Goal: Transaction & Acquisition: Purchase product/service

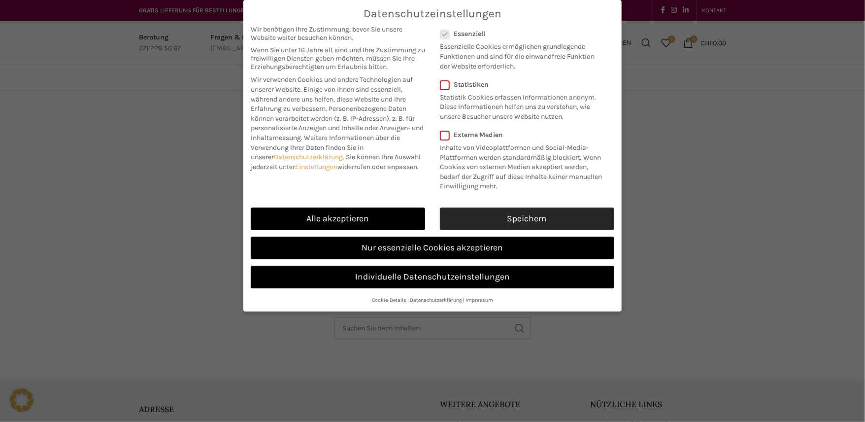
click at [494, 214] on link "Speichern" at bounding box center [527, 218] width 174 height 23
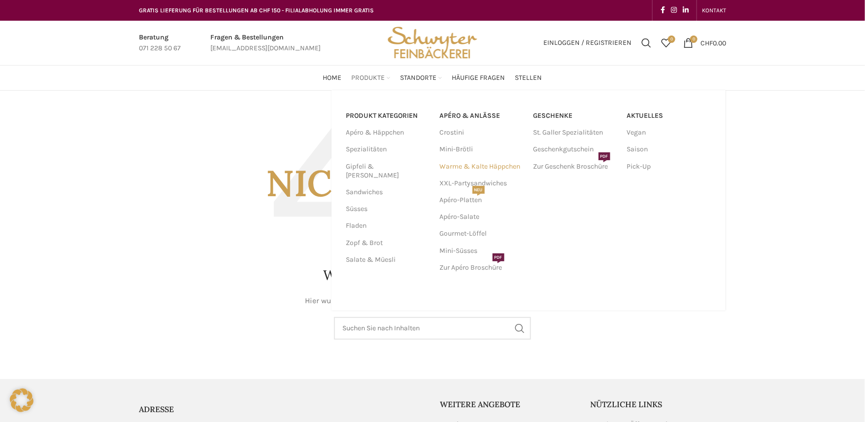
click at [475, 166] on link "Warme & Kalte Häppchen" at bounding box center [482, 166] width 84 height 17
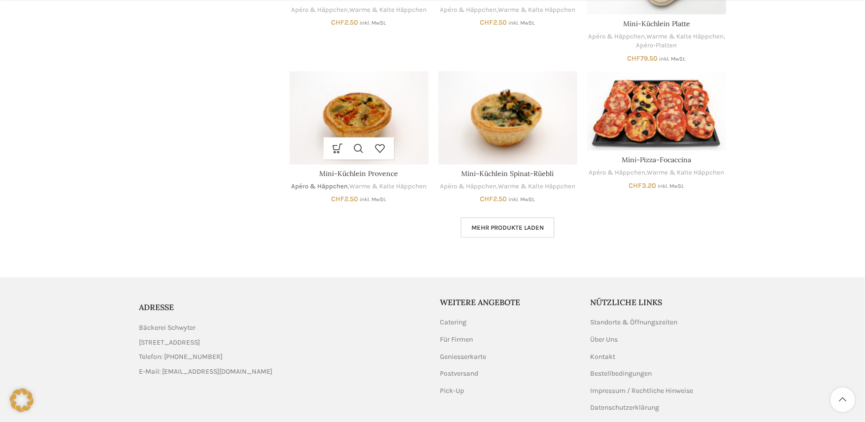
scroll to position [642, 0]
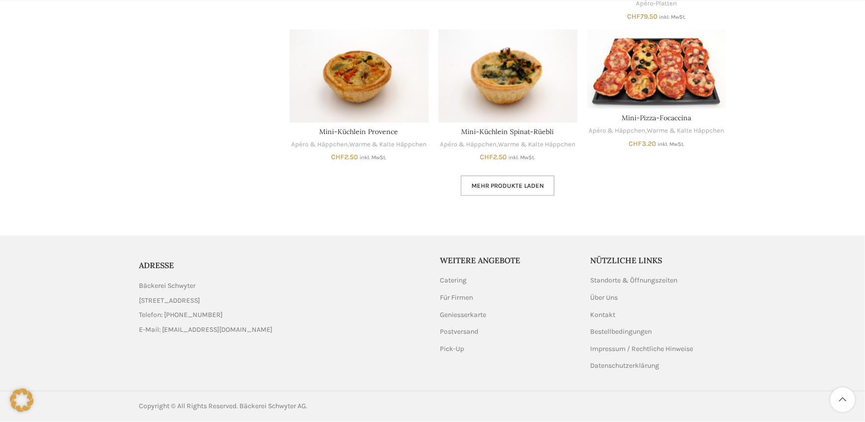
click at [474, 185] on span "Mehr Produkte laden" at bounding box center [507, 186] width 72 height 8
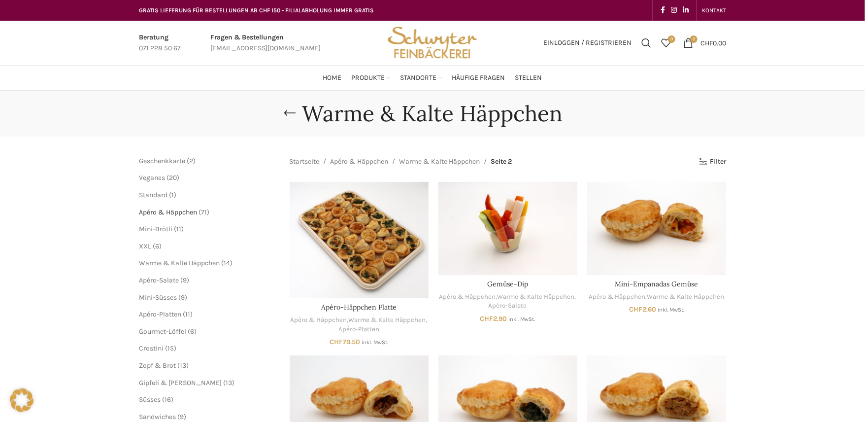
click at [186, 211] on span "Apéro & Häppchen" at bounding box center [168, 212] width 58 height 8
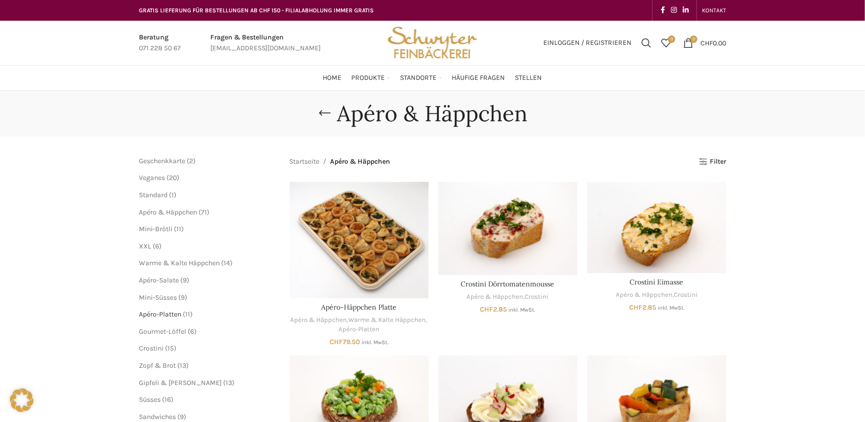
click at [178, 313] on span "Apéro-Platten" at bounding box center [160, 314] width 42 height 8
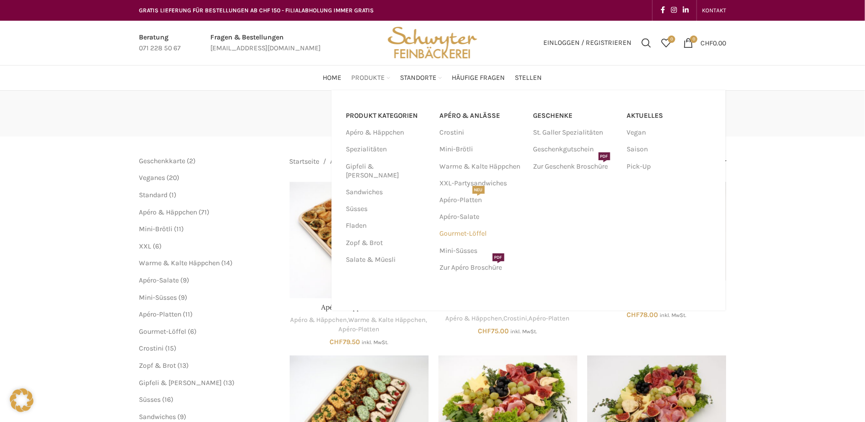
click at [460, 230] on link "Gourmet-Löffel" at bounding box center [482, 233] width 84 height 17
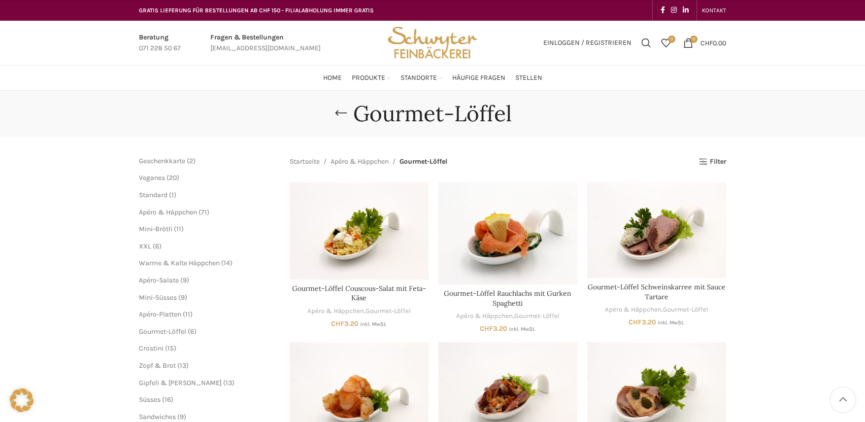
scroll to position [182, 0]
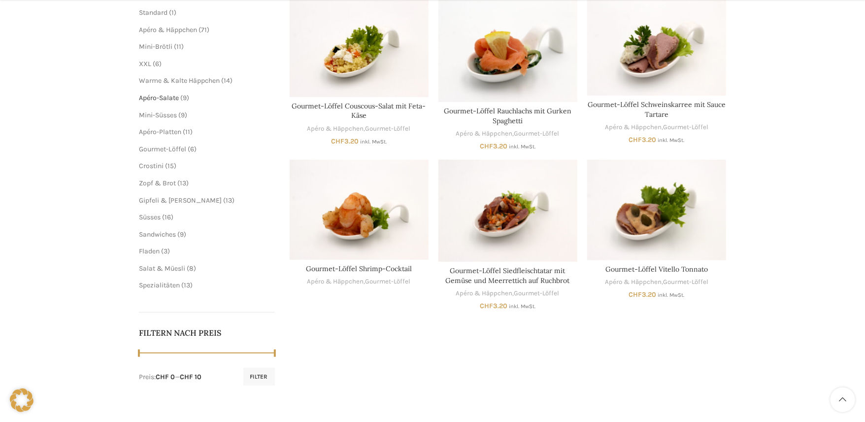
click at [160, 97] on span "Apéro-Salate" at bounding box center [159, 98] width 40 height 8
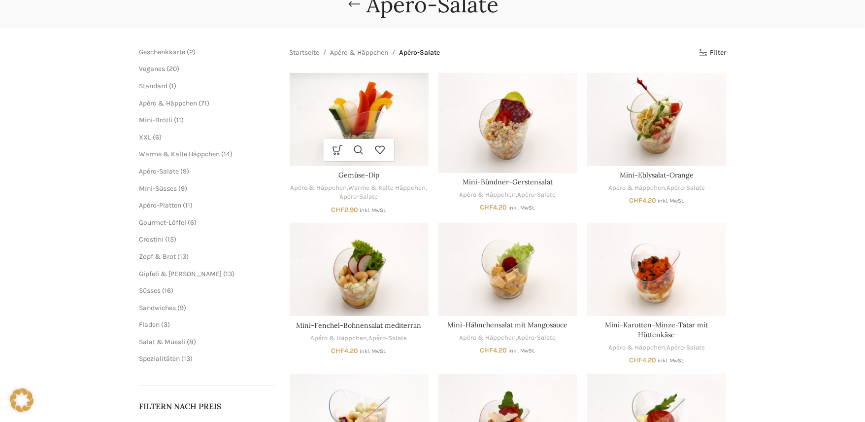
scroll to position [16, 0]
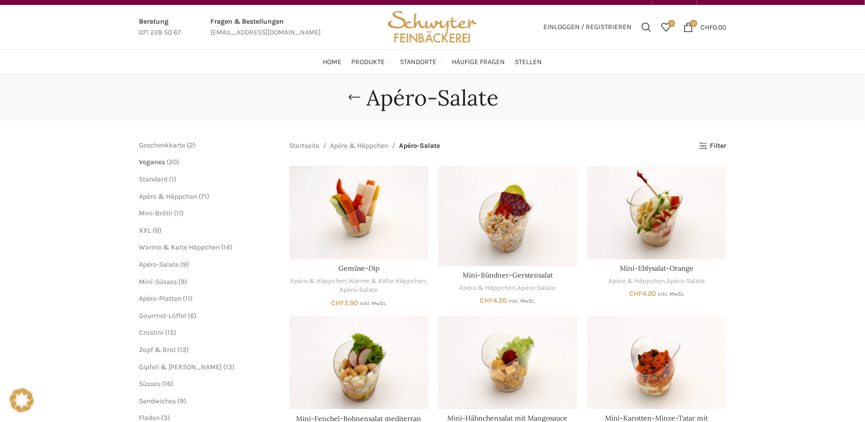
click at [162, 163] on span "Veganes" at bounding box center [152, 162] width 26 height 8
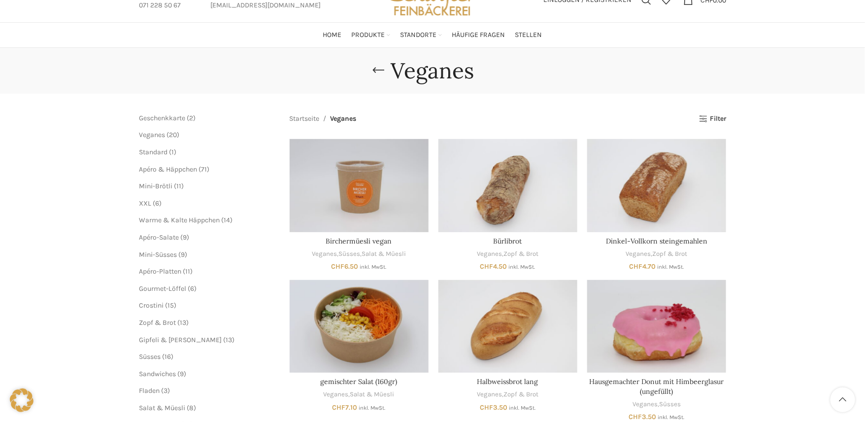
scroll to position [136, 0]
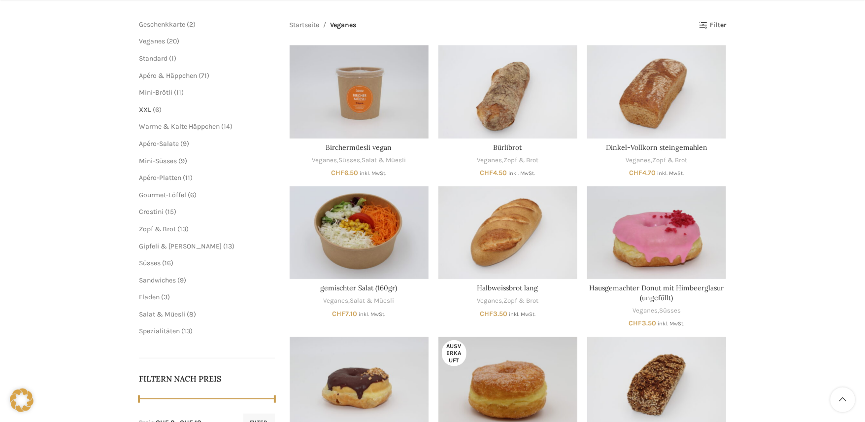
click at [148, 109] on span "XXL" at bounding box center [145, 109] width 12 height 8
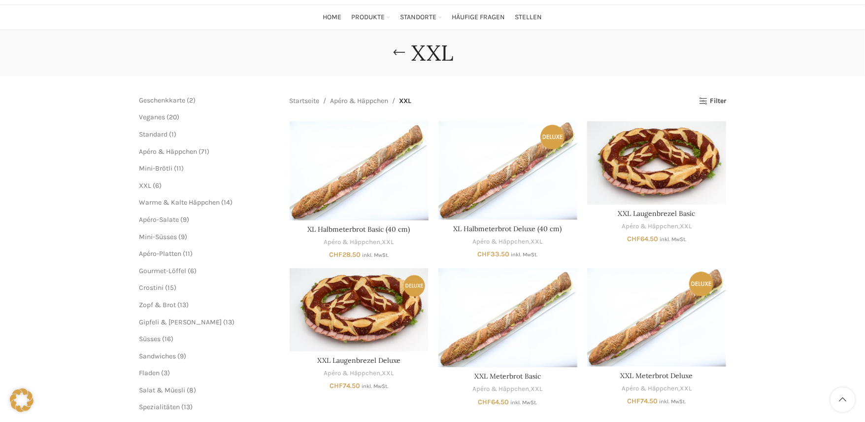
scroll to position [91, 0]
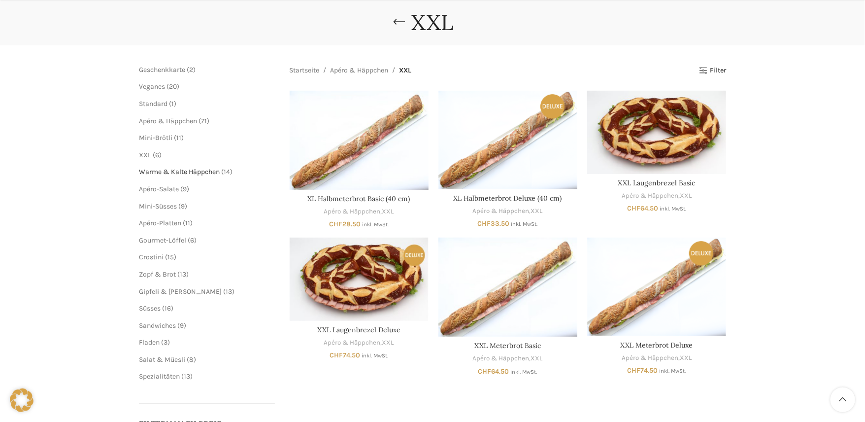
click at [190, 170] on span "Warme & Kalte Häppchen" at bounding box center [179, 172] width 81 height 8
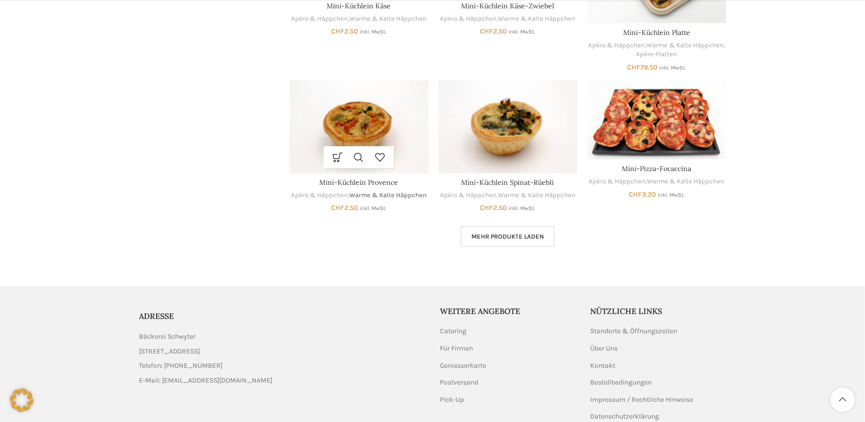
scroll to position [593, 0]
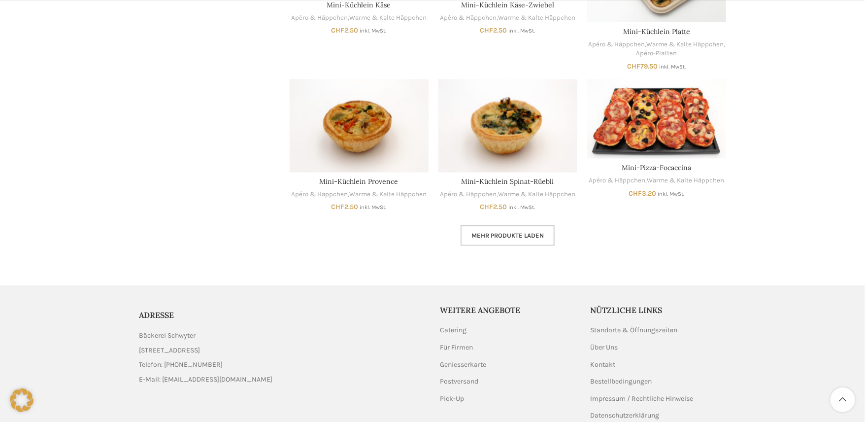
click at [491, 234] on span "Mehr Produkte laden" at bounding box center [507, 236] width 72 height 8
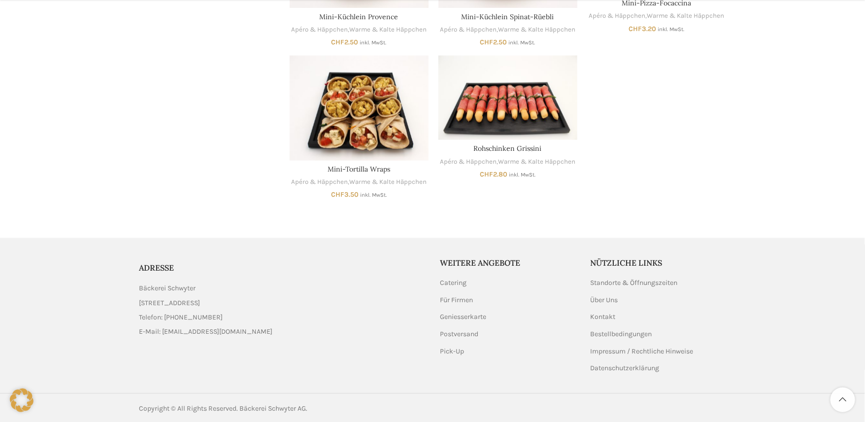
scroll to position [760, 0]
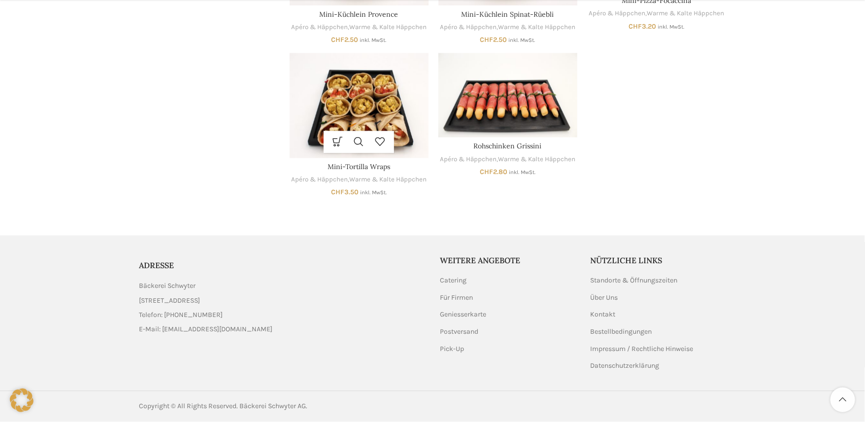
click at [351, 106] on img "Mini-Tortilla Wraps" at bounding box center [359, 105] width 139 height 105
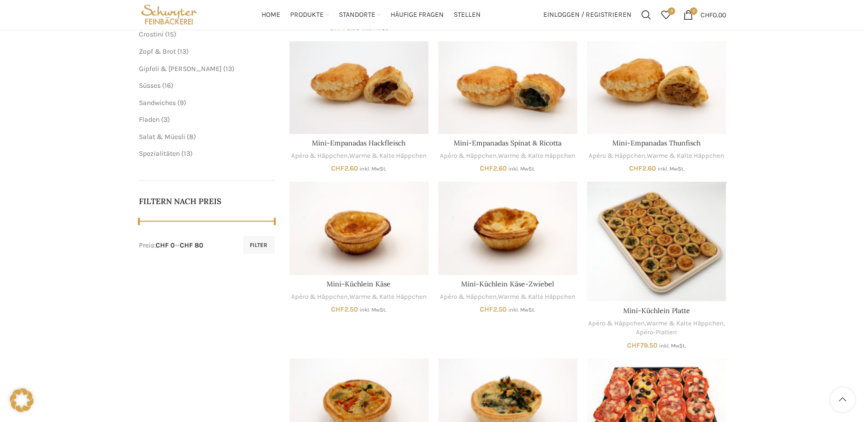
scroll to position [258, 0]
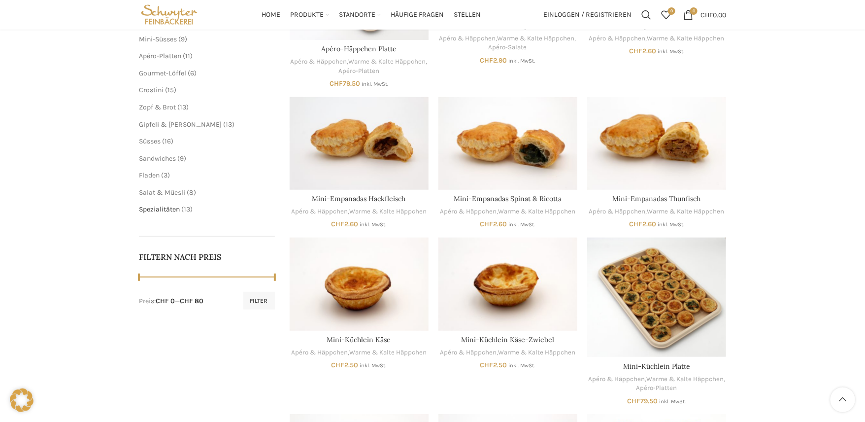
click at [166, 208] on span "Spezialitäten" at bounding box center [159, 209] width 41 height 8
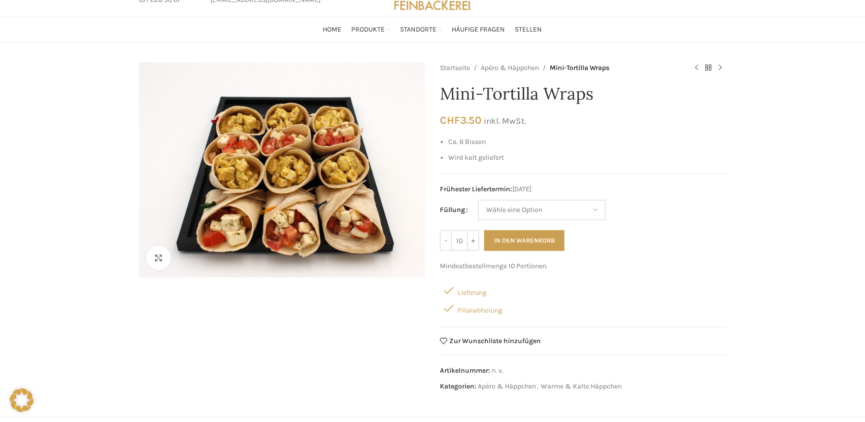
scroll to position [45, 0]
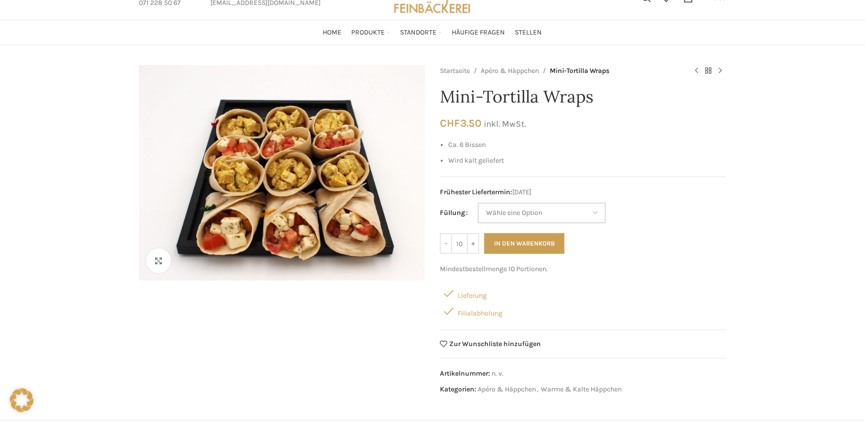
click at [594, 209] on select "Wähle eine Option Poulet-Curry Tomaten-Mozzarella" at bounding box center [542, 212] width 128 height 21
click at [663, 214] on td "Wähle eine Option Poulet-Curry Tomaten-Mozzarella Leeren" at bounding box center [602, 212] width 248 height 21
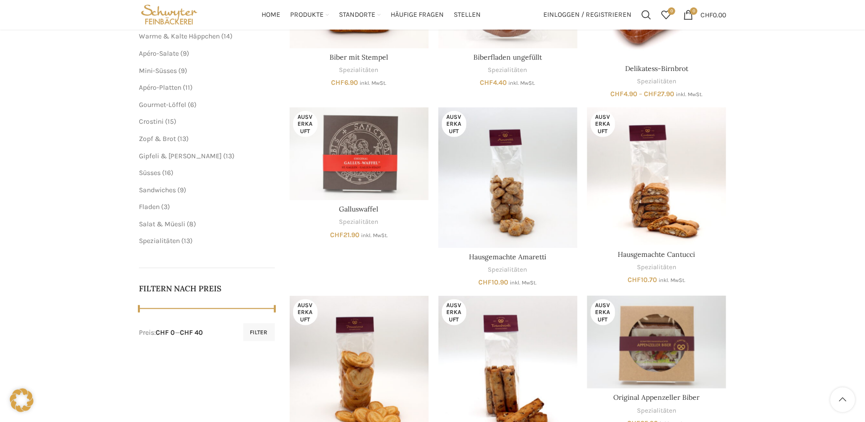
scroll to position [136, 0]
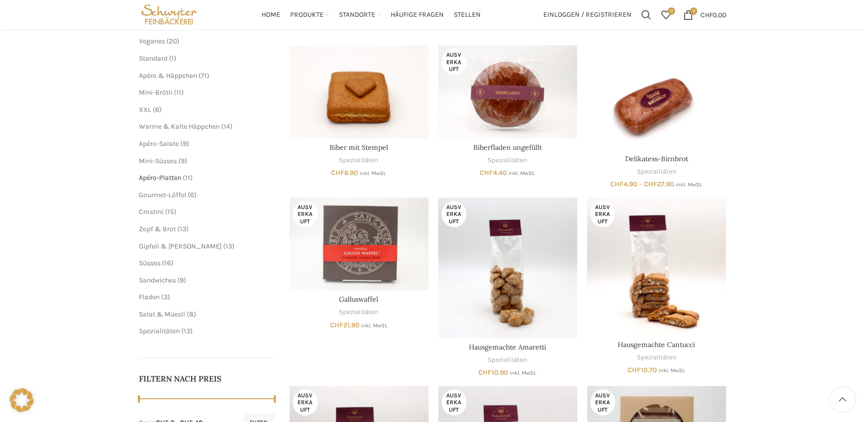
click at [170, 174] on span "Apéro-Platten" at bounding box center [160, 177] width 42 height 8
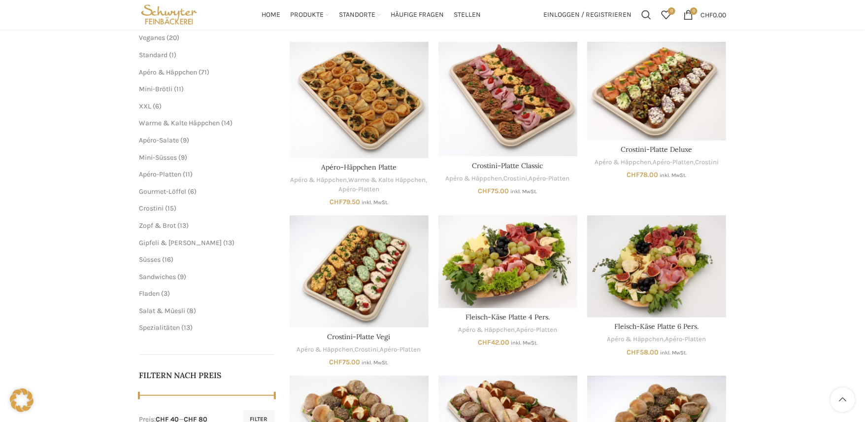
scroll to position [56, 0]
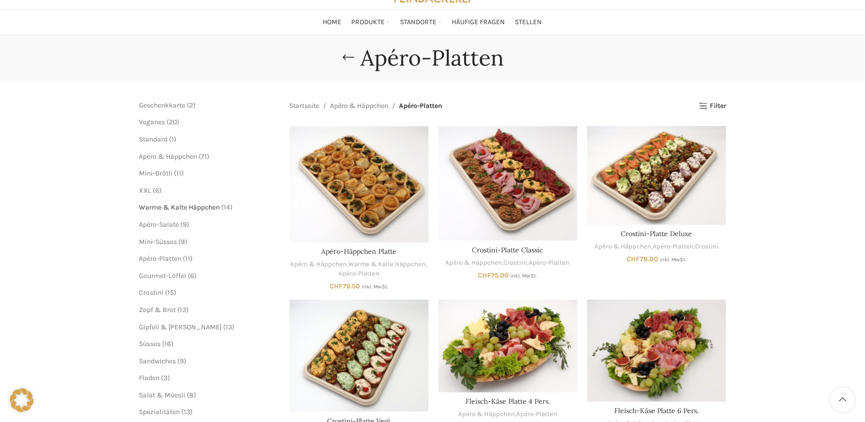
click at [202, 206] on span "Warme & Kalte Häppchen" at bounding box center [179, 207] width 81 height 8
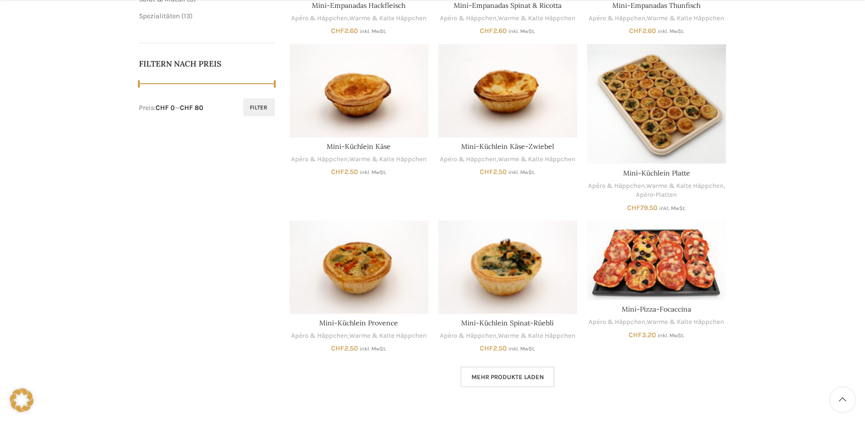
scroll to position [456, 0]
